Goal: Navigation & Orientation: Find specific page/section

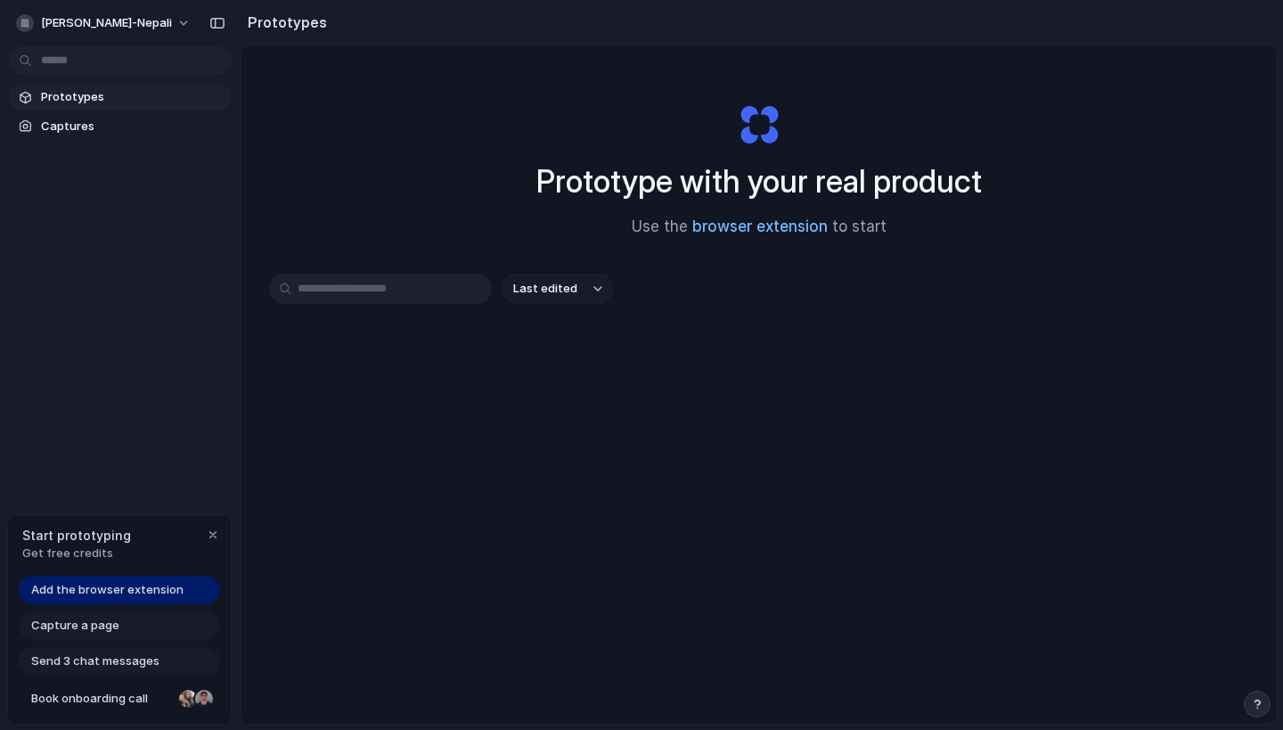
click at [759, 223] on link "browser extension" at bounding box center [759, 226] width 135 height 18
click at [354, 303] on input "text" at bounding box center [380, 288] width 223 height 30
type input "*"
click at [123, 129] on span "Captures" at bounding box center [133, 127] width 184 height 18
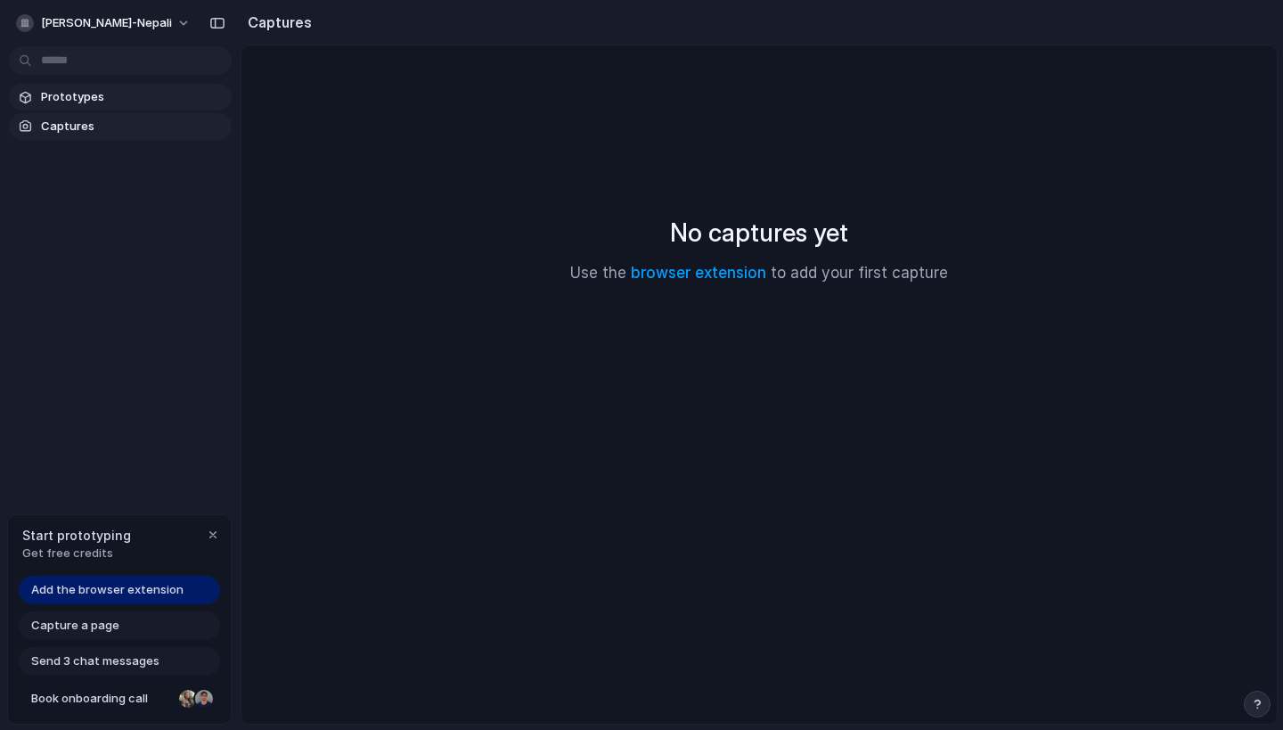
click at [131, 105] on span "Prototypes" at bounding box center [133, 97] width 184 height 18
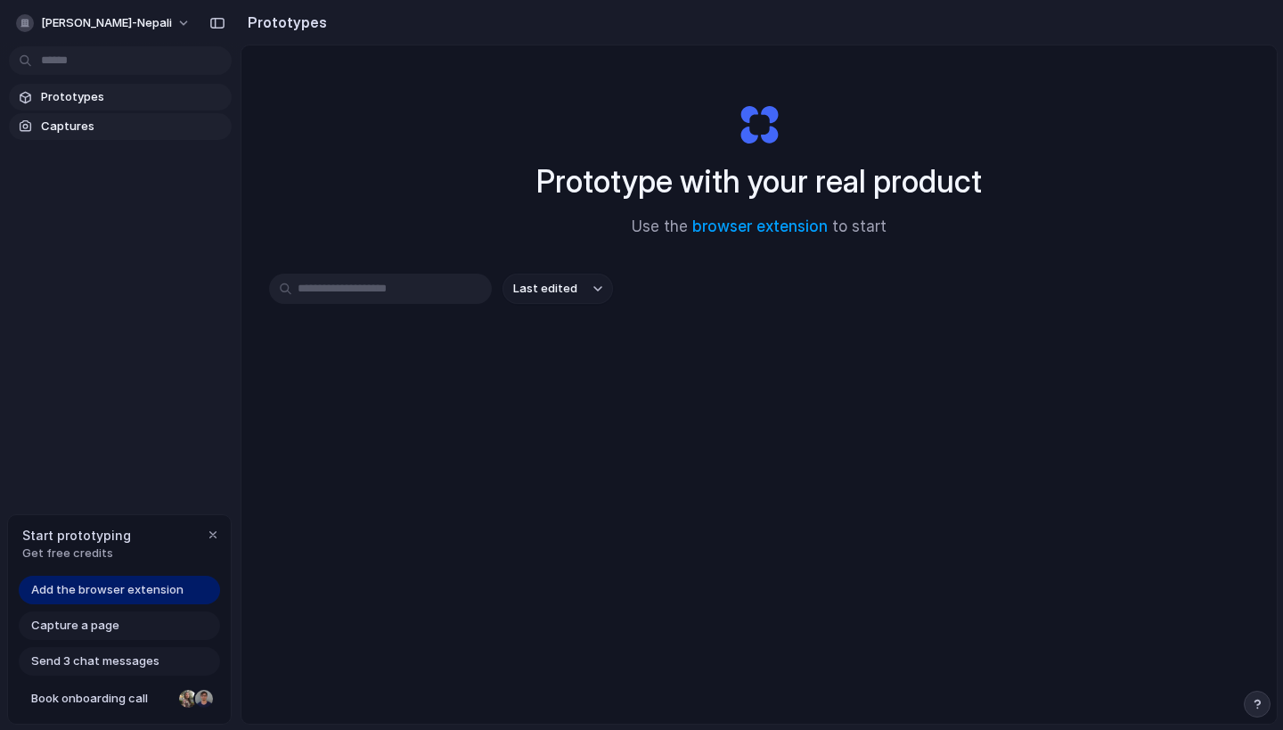
click at [184, 122] on span "Captures" at bounding box center [133, 127] width 184 height 18
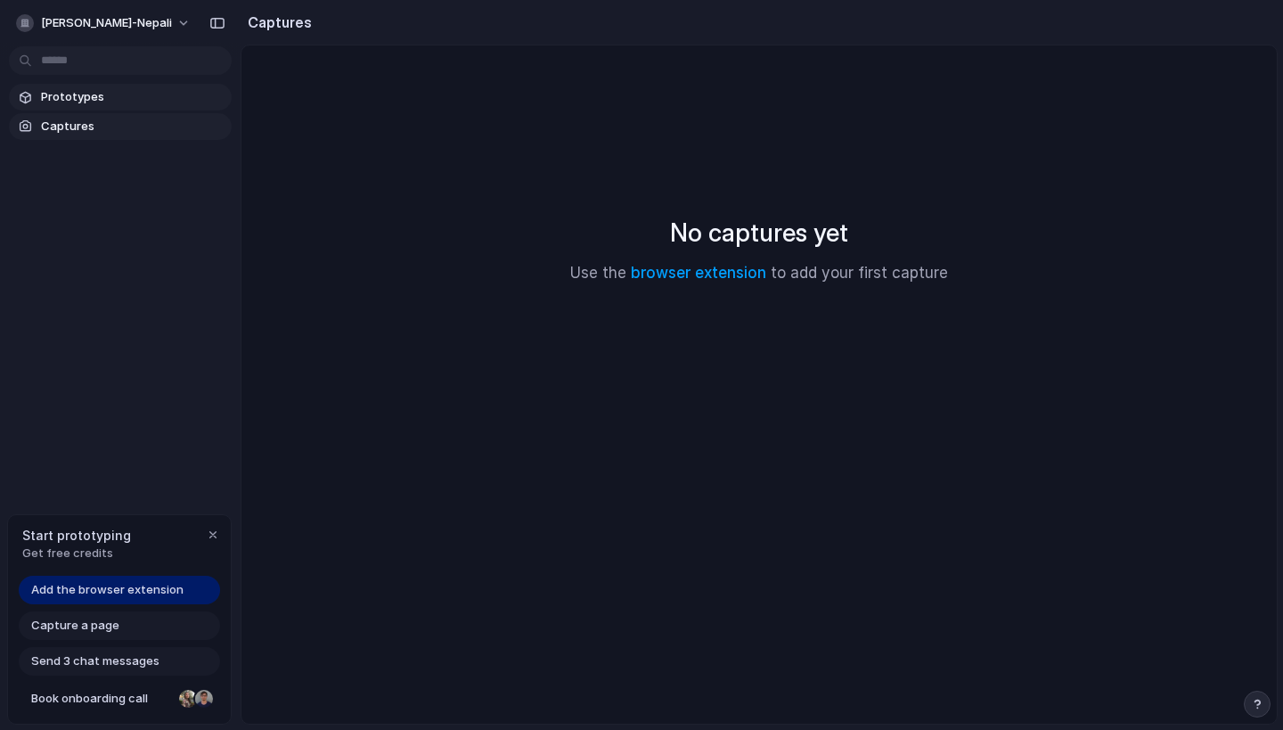
click at [184, 100] on span "Prototypes" at bounding box center [133, 97] width 184 height 18
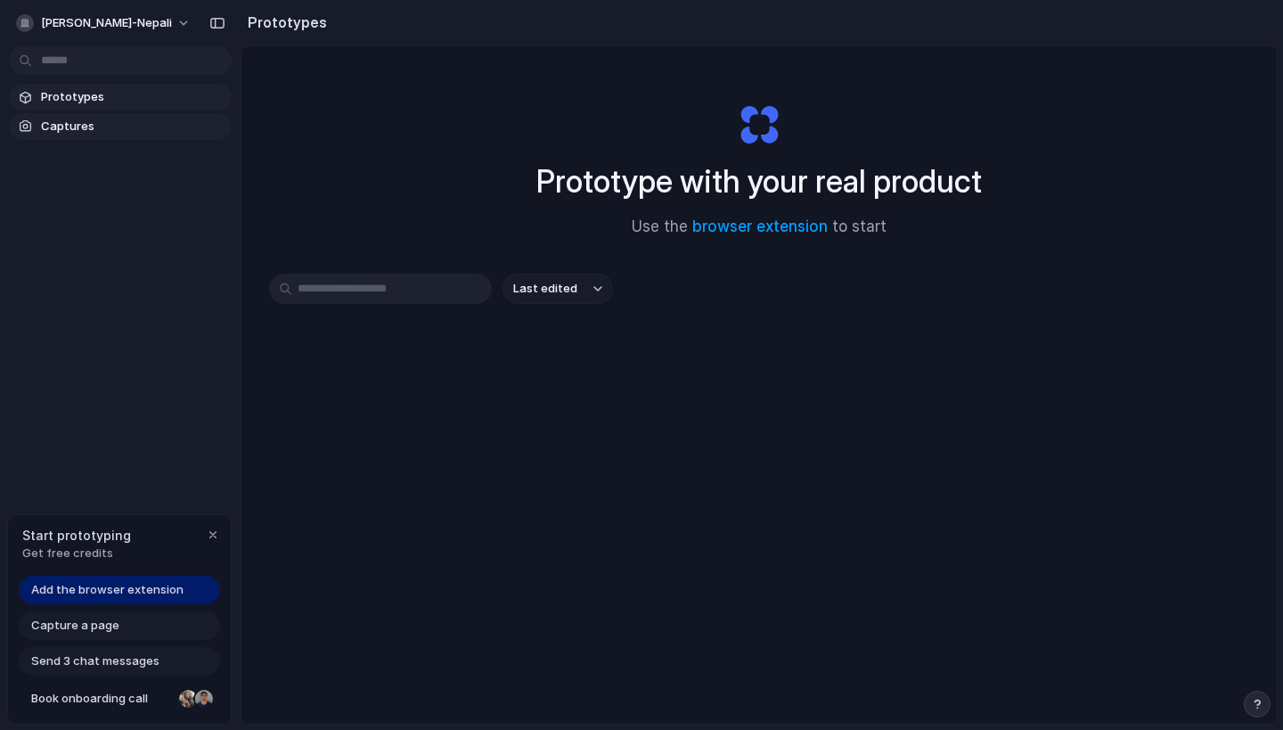
click at [179, 131] on span "Captures" at bounding box center [133, 127] width 184 height 18
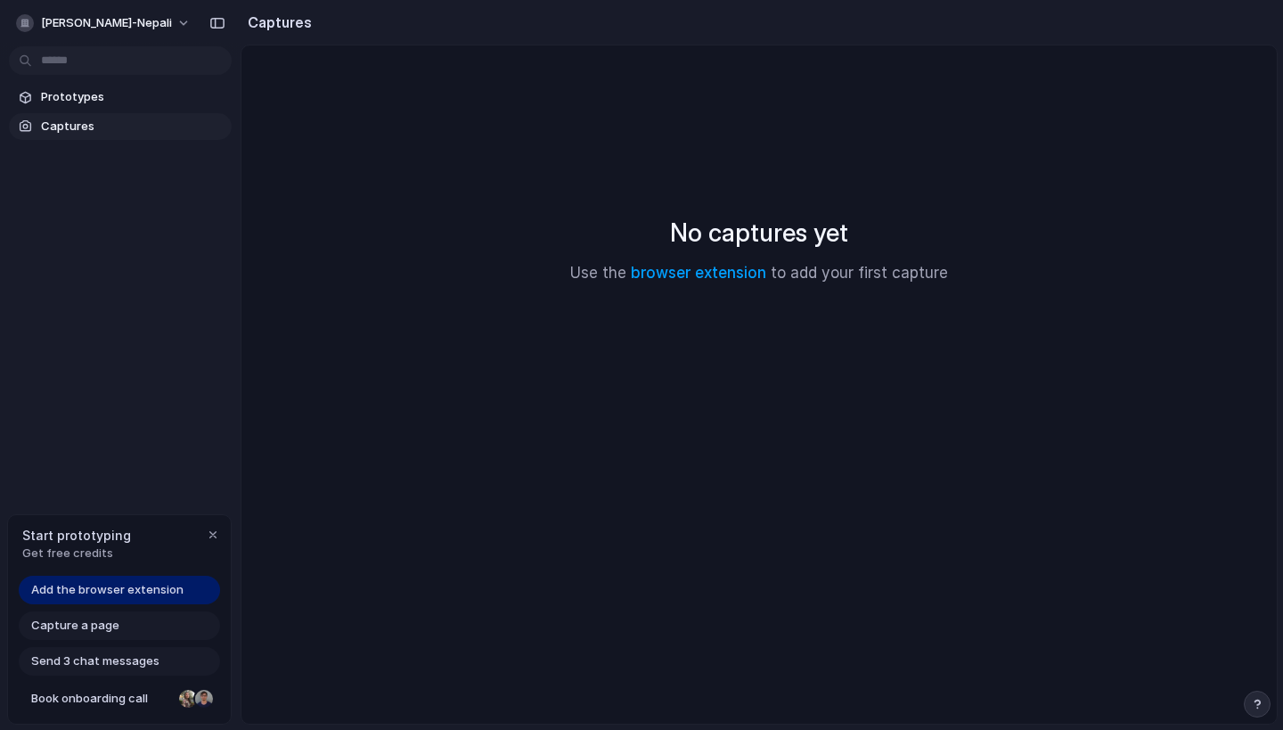
click at [147, 622] on div "Capture a page" at bounding box center [119, 625] width 201 height 29
click at [101, 664] on span "Send 3 chat messages" at bounding box center [95, 661] width 128 height 18
click at [99, 690] on span "Book onboarding call" at bounding box center [101, 699] width 141 height 18
click at [135, 98] on span "Prototypes" at bounding box center [133, 97] width 184 height 18
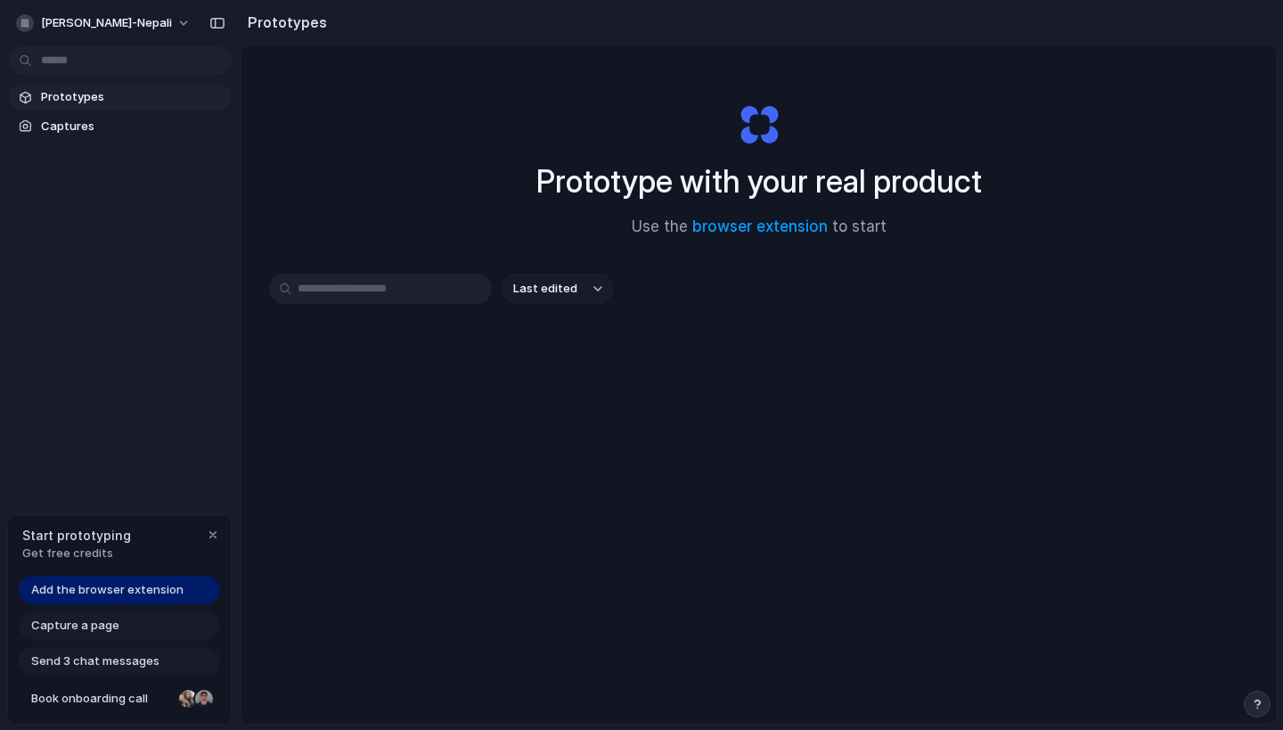
click at [368, 286] on input "text" at bounding box center [380, 288] width 223 height 30
type input "*******"
click at [141, 142] on div "Prototypes Captures" at bounding box center [120, 186] width 241 height 373
click at [110, 130] on span "Captures" at bounding box center [133, 127] width 184 height 18
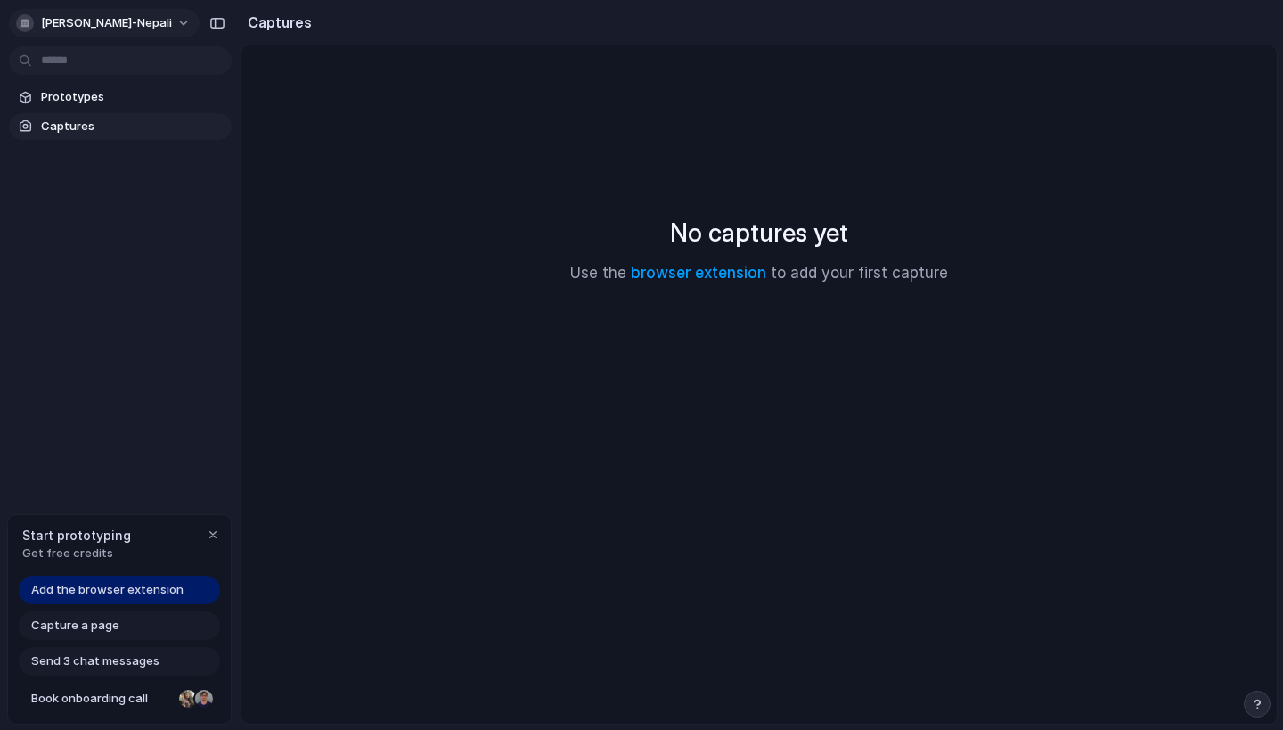
click at [143, 20] on button "arun-singh-nepali" at bounding box center [104, 23] width 191 height 29
click at [257, 418] on div "Settings Invite members Change theme Sign out" at bounding box center [641, 365] width 1283 height 730
click at [214, 531] on div "button" at bounding box center [213, 534] width 14 height 14
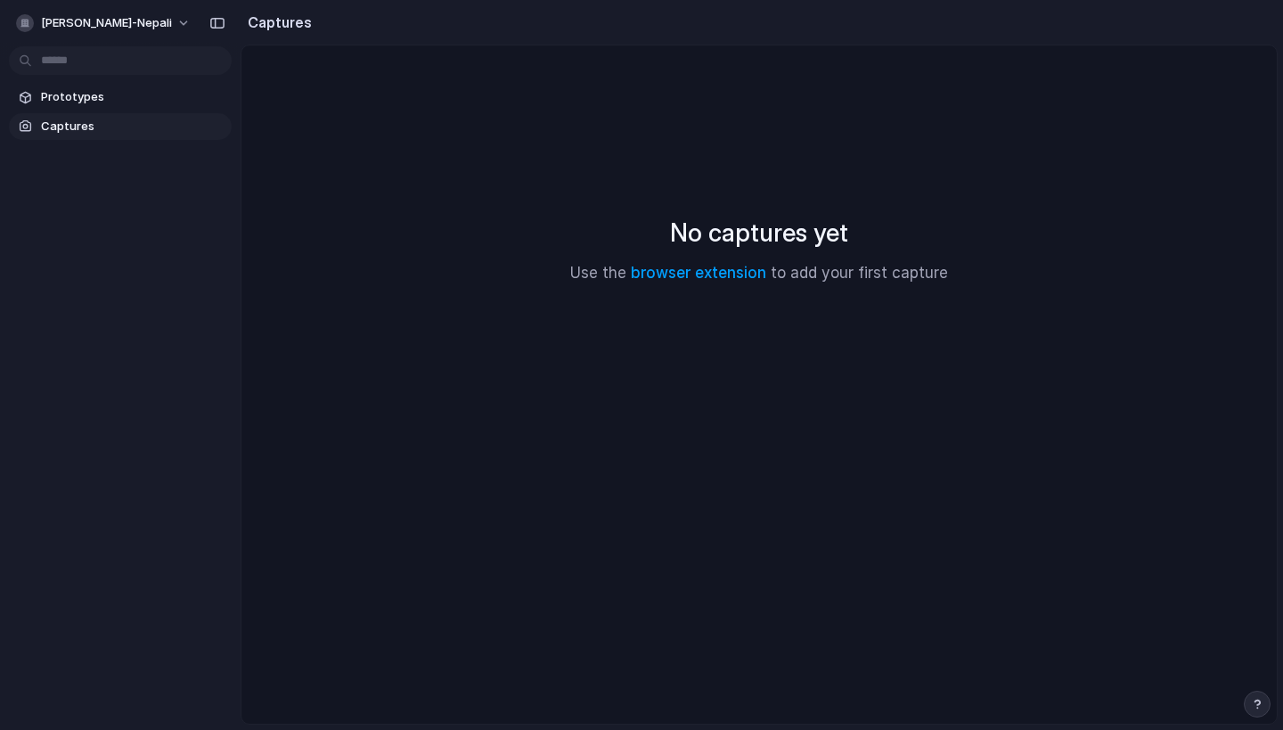
click at [137, 82] on section "Prototypes Captures" at bounding box center [120, 110] width 241 height 60
click at [129, 96] on span "Prototypes" at bounding box center [133, 97] width 184 height 18
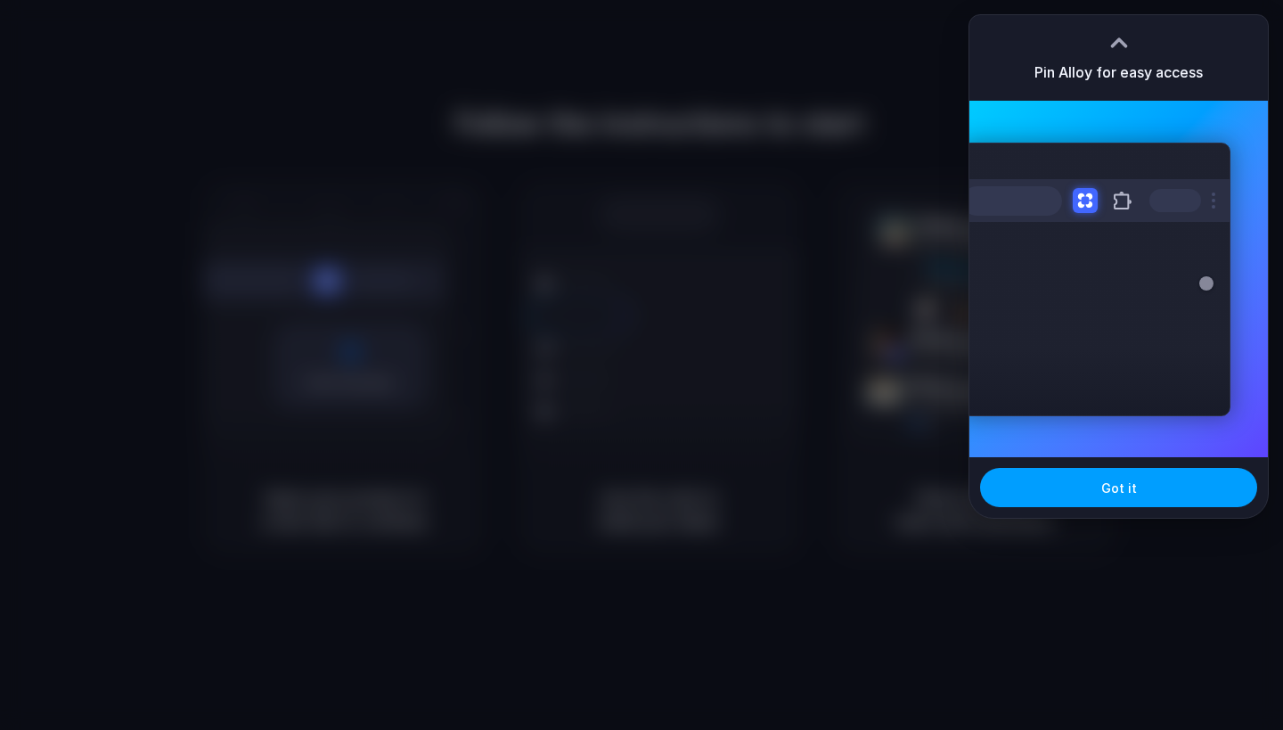
click at [1008, 470] on button "Got it" at bounding box center [1118, 487] width 277 height 39
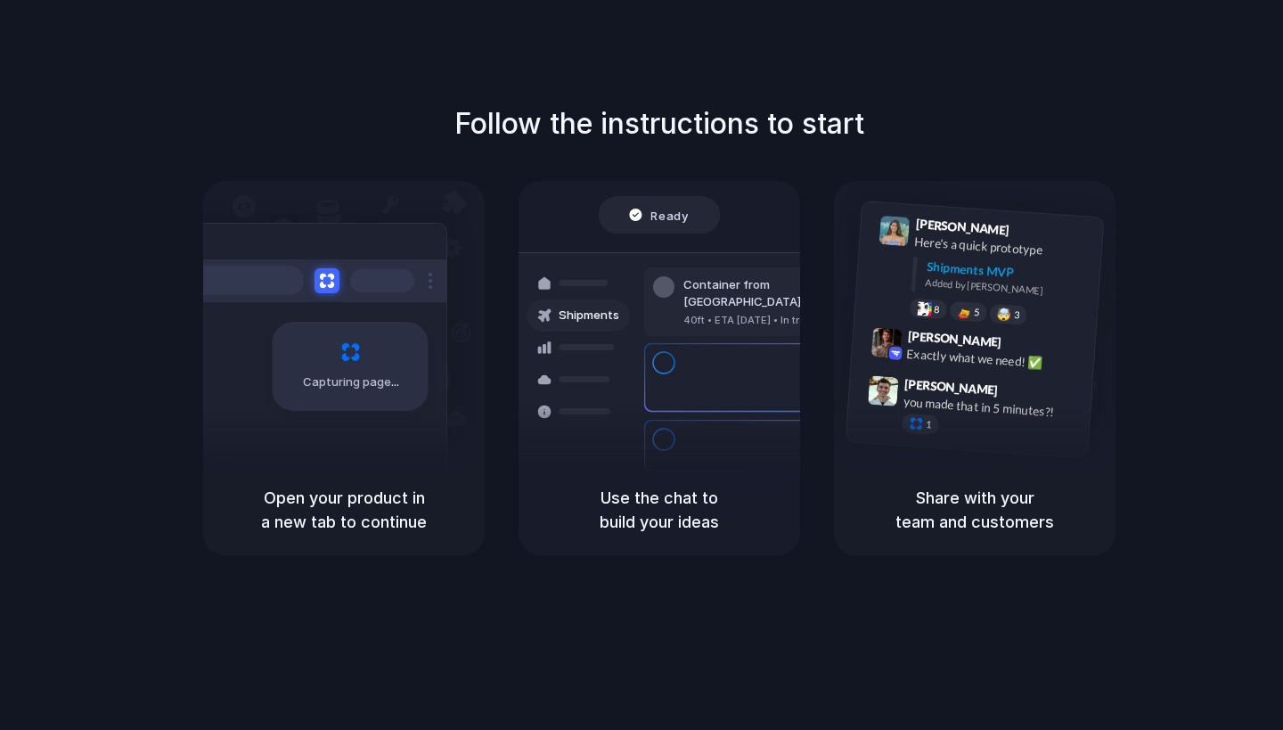
click at [360, 335] on div "Capturing page" at bounding box center [351, 366] width 156 height 89
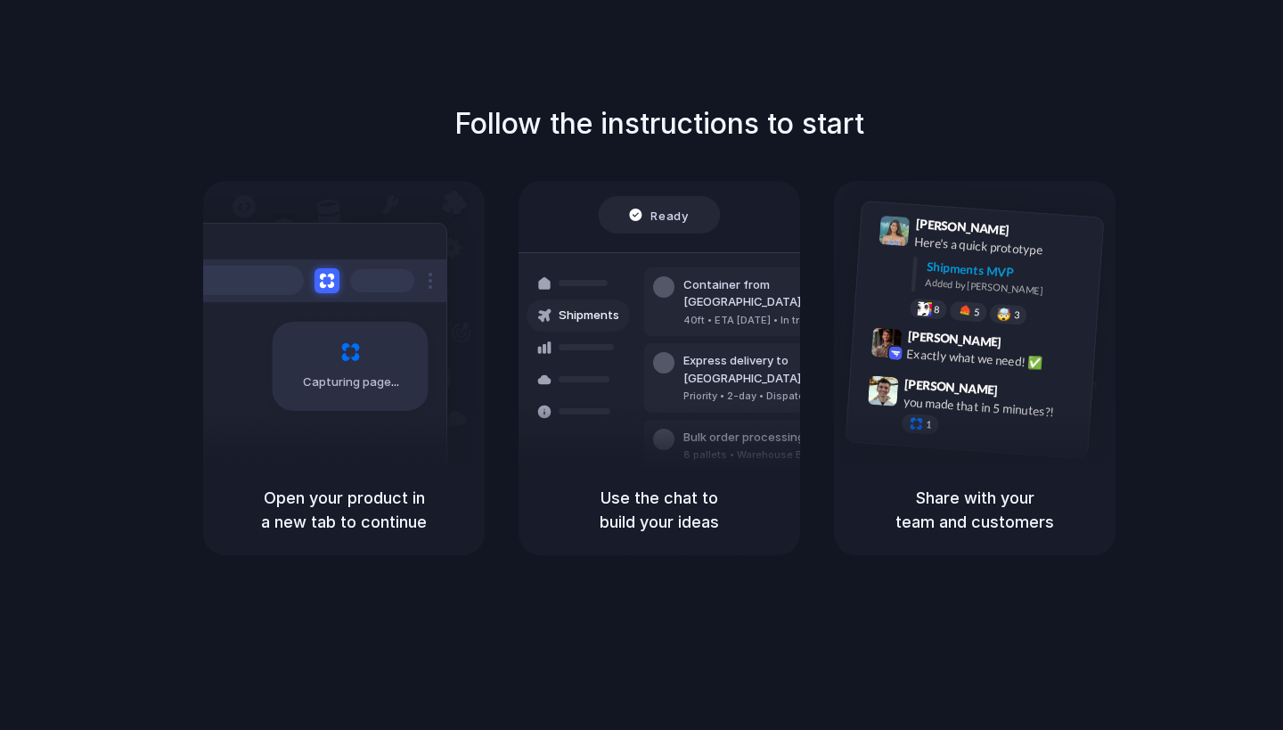
click at [360, 335] on div "Capturing page" at bounding box center [351, 366] width 156 height 89
click at [688, 211] on div "Ready" at bounding box center [660, 214] width 122 height 37
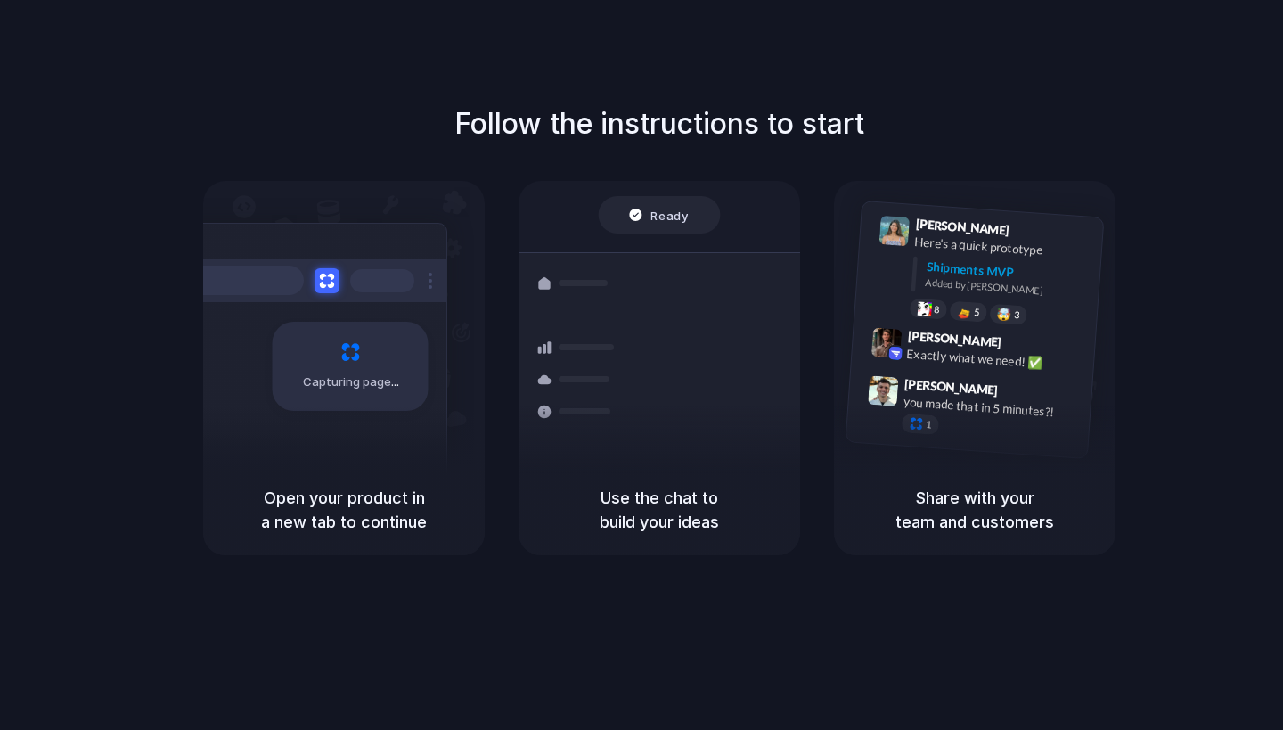
click at [679, 509] on h5 "Use the chat to build your ideas" at bounding box center [659, 510] width 239 height 48
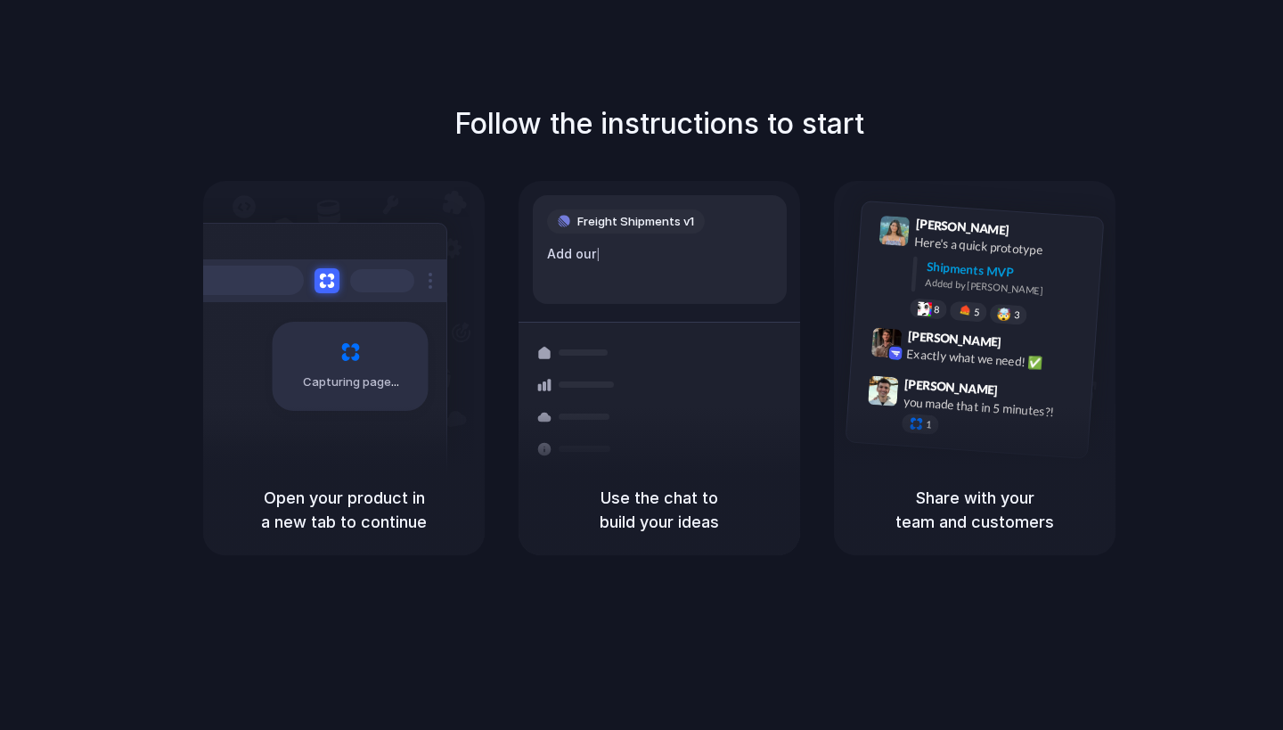
click at [1063, 532] on h5 "Share with your team and customers" at bounding box center [974, 510] width 239 height 48
click at [728, 109] on h1 "Follow the instructions to start" at bounding box center [659, 123] width 410 height 43
click at [562, 567] on div "Follow the instructions to start Capturing page Open your product in a new tab …" at bounding box center [659, 382] width 1318 height 765
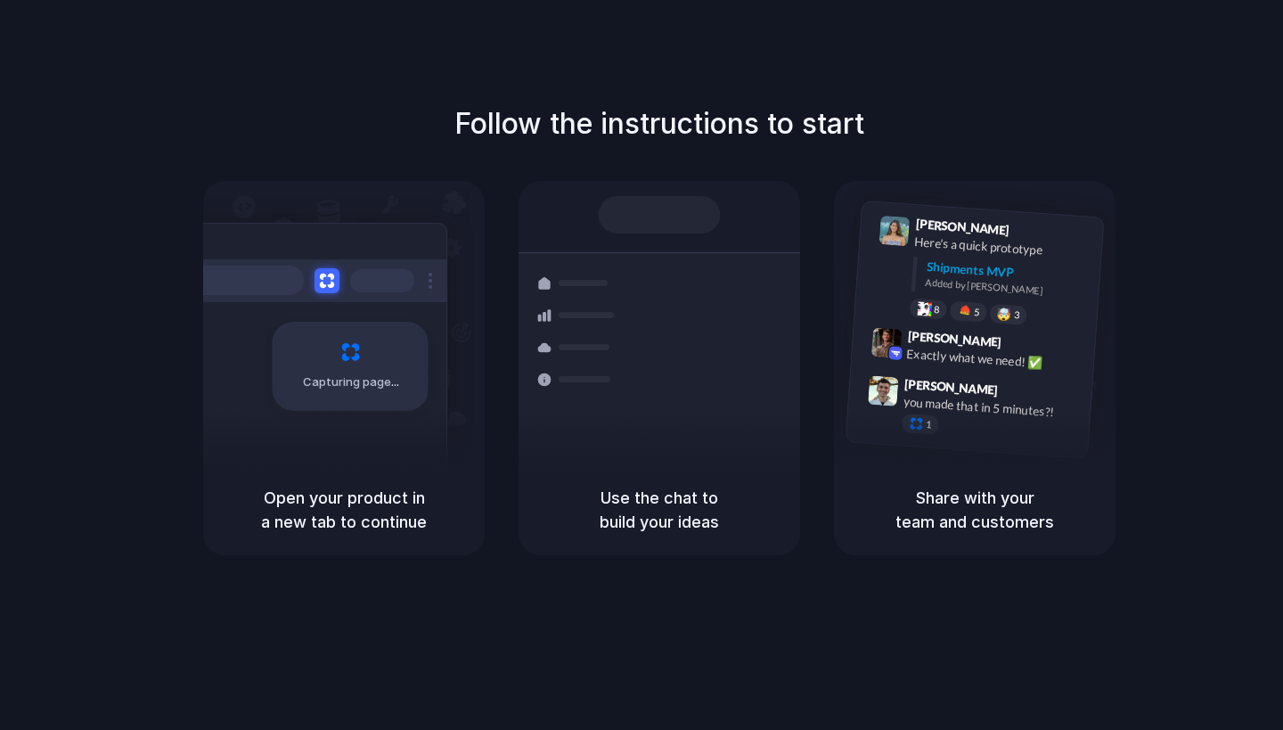
click at [664, 502] on h5 "Use the chat to build your ideas" at bounding box center [659, 510] width 239 height 48
